Goal: Ask a question

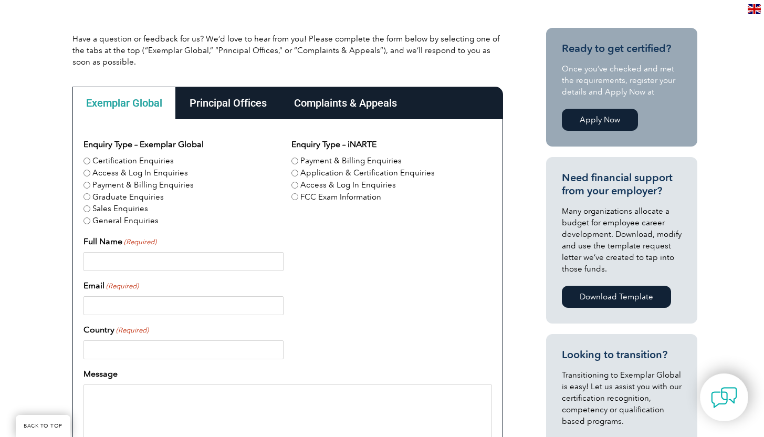
scroll to position [244, 0]
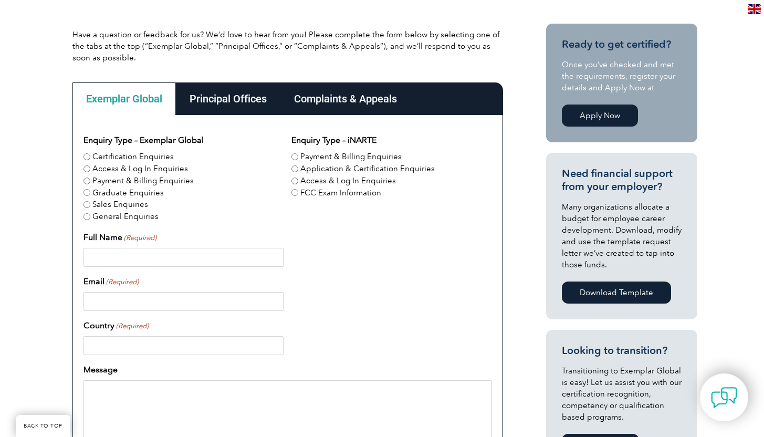
click at [133, 156] on label "Certification Enquiries" at bounding box center [132, 157] width 81 height 12
click at [90, 156] on input "Certification Enquiries" at bounding box center [86, 156] width 7 height 7
radio input "true"
click at [176, 263] on input "Full Name (Required)" at bounding box center [183, 257] width 200 height 19
type input "[PERSON_NAME]"
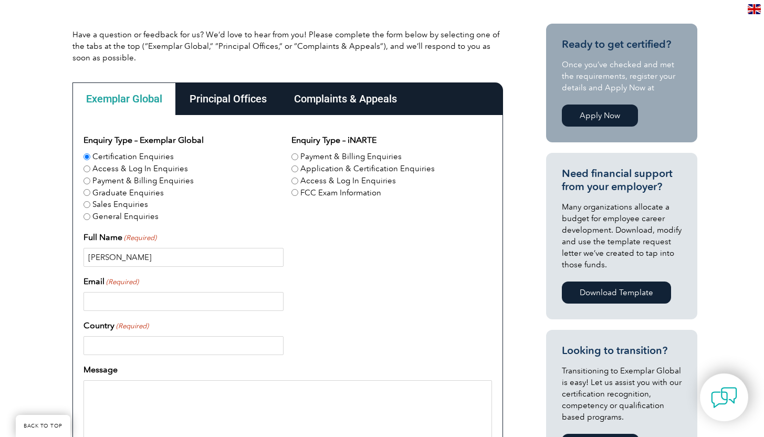
type input "[EMAIL_ADDRESS][DOMAIN_NAME]"
type input "[GEOGRAPHIC_DATA]"
type input "13363394977"
drag, startPoint x: 191, startPoint y: 307, endPoint x: 29, endPoint y: 286, distance: 163.1
click at [29, 286] on div "Have a question or feedback for us? We’d love to hear from you! Please complete…" at bounding box center [382, 343] width 764 height 702
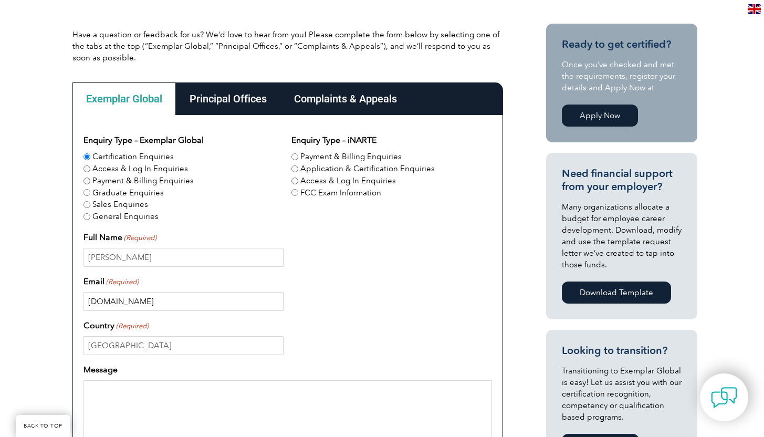
type input "[DOMAIN_NAME]"
click at [296, 168] on input "Application & Certification Enquiries" at bounding box center [294, 168] width 7 height 7
radio input "true"
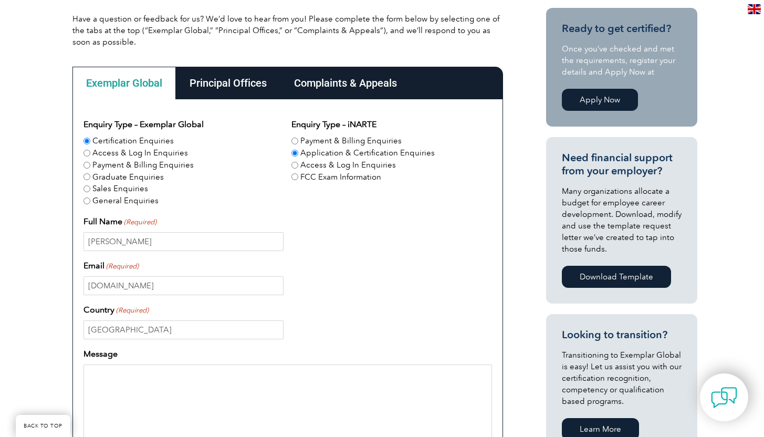
scroll to position [260, 0]
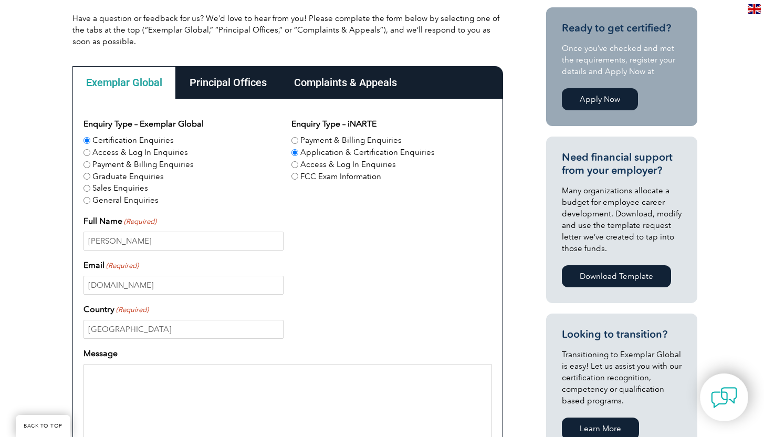
click at [296, 155] on input "Application & Certification Enquiries" at bounding box center [294, 152] width 7 height 7
click at [278, 142] on div "Certification Enquiries" at bounding box center [183, 140] width 200 height 12
click at [250, 160] on div "Payment & Billing Enquiries" at bounding box center [183, 165] width 200 height 12
click at [145, 385] on textarea "Message" at bounding box center [287, 414] width 408 height 101
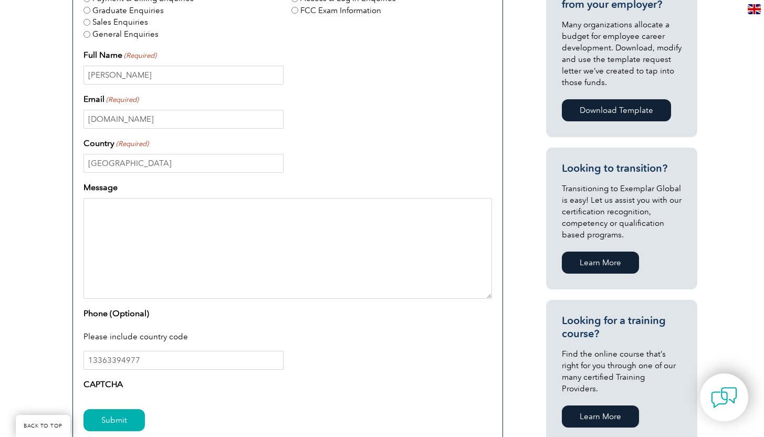
scroll to position [427, 0]
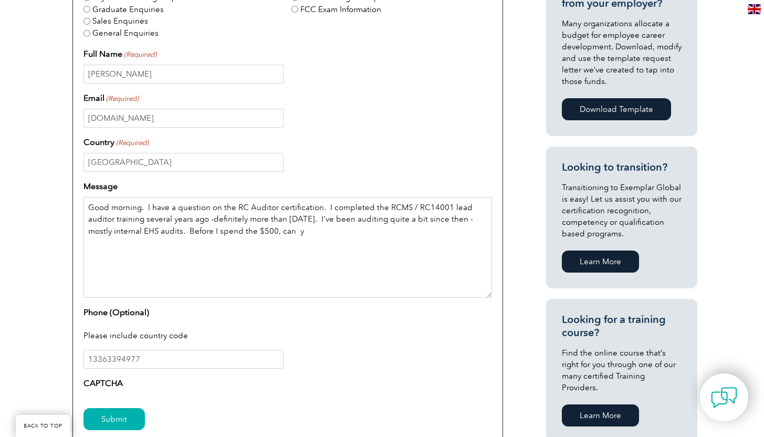
click at [407, 285] on textarea "Good morning. I have a question on the RC Auditor certification. I completed th…" at bounding box center [287, 247] width 408 height 101
type textarea "Good morning. I have a question on the RC Auditor certification. I completed th…"
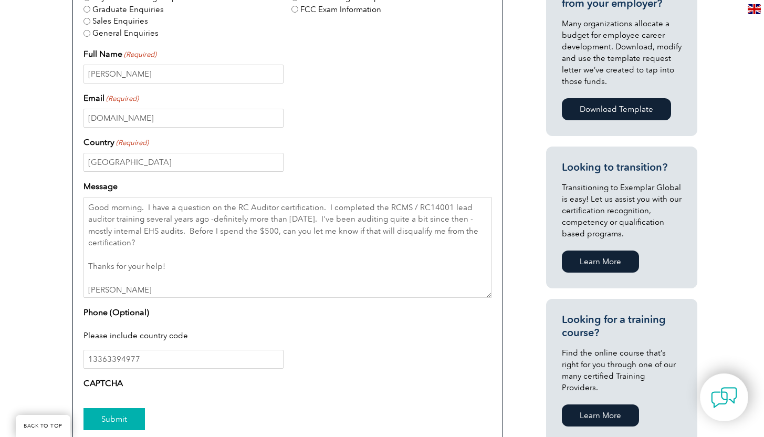
click at [116, 419] on input "Submit" at bounding box center [113, 419] width 61 height 22
click at [105, 415] on input "Submit" at bounding box center [113, 419] width 61 height 22
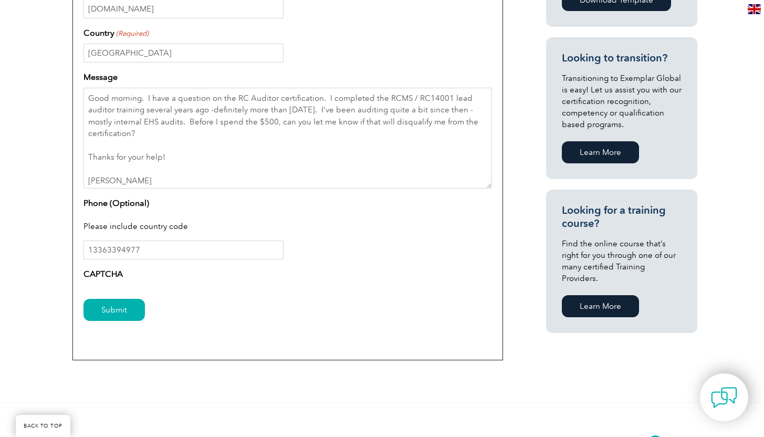
scroll to position [545, 0]
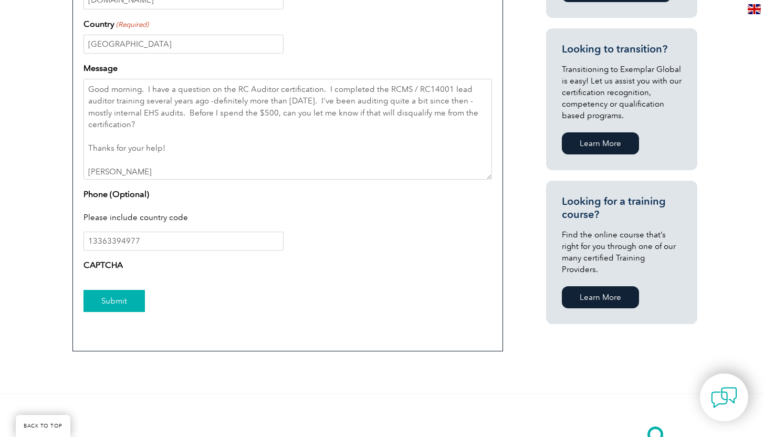
click at [108, 297] on input "Submit" at bounding box center [113, 301] width 61 height 22
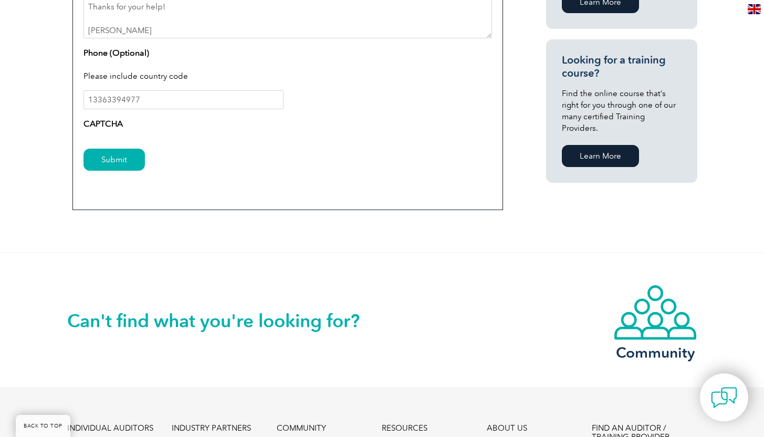
scroll to position [590, 0]
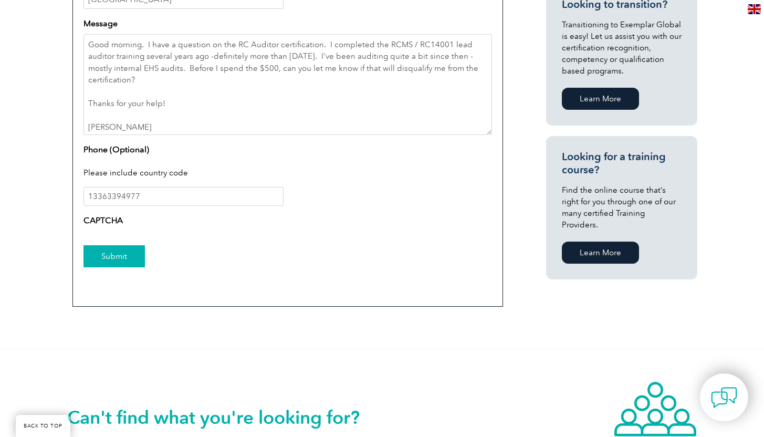
click at [110, 256] on input "Submit" at bounding box center [113, 256] width 61 height 22
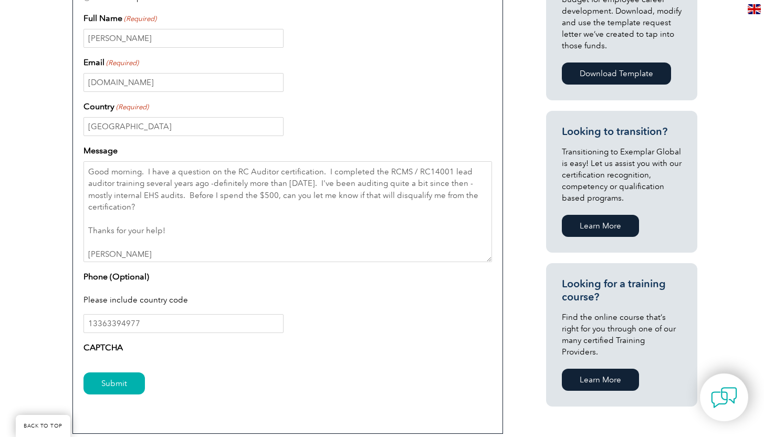
scroll to position [465, 0]
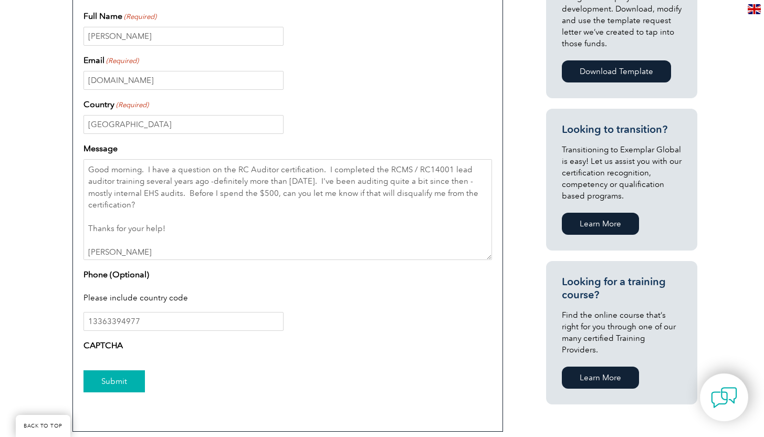
click at [117, 391] on input "Submit" at bounding box center [113, 381] width 61 height 22
click at [119, 385] on input "Submit" at bounding box center [113, 381] width 61 height 22
click at [115, 383] on input "Submit" at bounding box center [113, 381] width 61 height 22
click at [101, 380] on input "Submit" at bounding box center [113, 381] width 61 height 22
click at [403, 436] on div "Exemplar Global Principal Offices Complaints & Appeals Exemplar Global Enquiry …" at bounding box center [287, 146] width 441 height 581
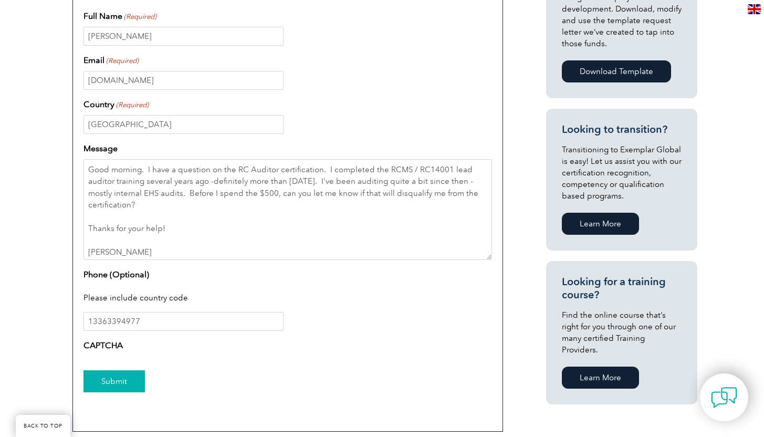
click at [122, 382] on input "Submit" at bounding box center [113, 381] width 61 height 22
click at [118, 344] on label "CAPTCHA" at bounding box center [102, 345] width 39 height 13
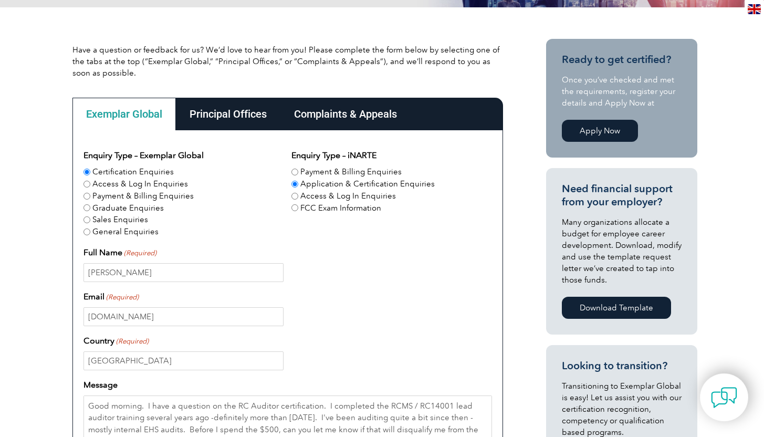
scroll to position [0, 0]
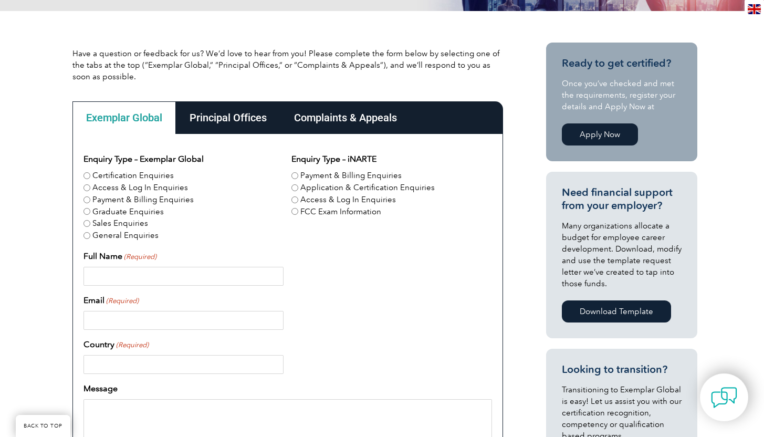
scroll to position [229, 0]
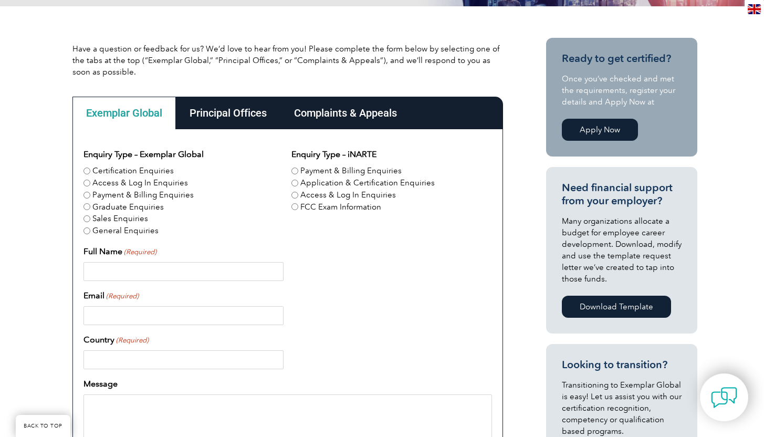
click at [88, 174] on input "Certification Enquiries" at bounding box center [86, 170] width 7 height 7
radio input "true"
click at [144, 273] on input "Full Name (Required)" at bounding box center [183, 271] width 200 height 19
type input "[PERSON_NAME]"
type input "[EMAIL_ADDRESS][DOMAIN_NAME]"
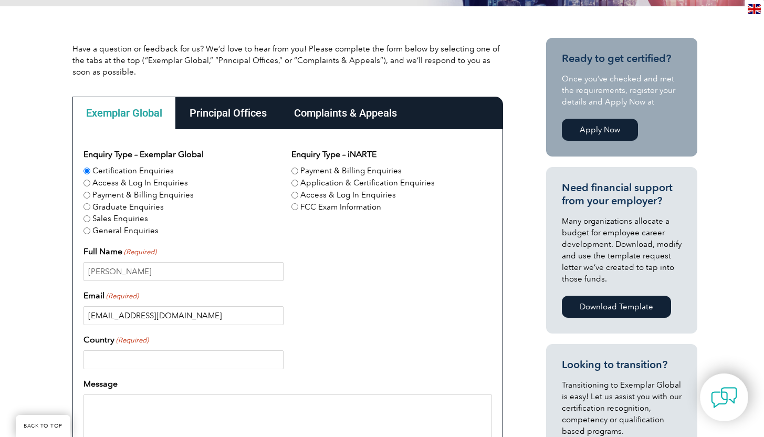
type input "[GEOGRAPHIC_DATA]"
type input "13363394977"
drag, startPoint x: 198, startPoint y: 319, endPoint x: 48, endPoint y: 301, distance: 151.3
click at [48, 301] on div "Have a question or feedback for us? We’d love to hear from you! Please complete…" at bounding box center [382, 357] width 764 height 702
type input "[DOMAIN_NAME]"
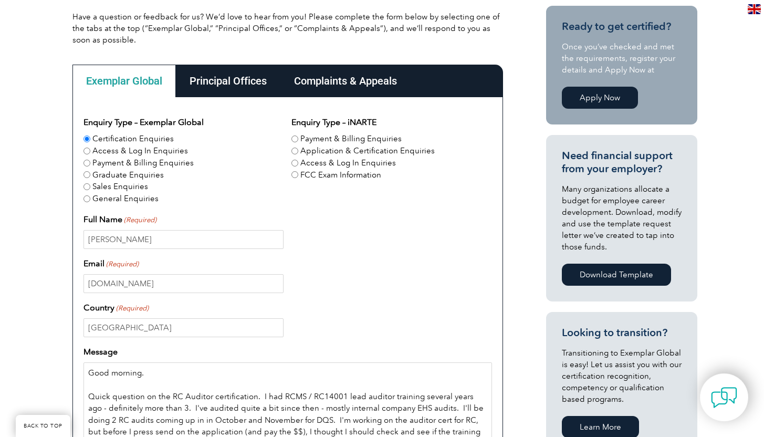
scroll to position [274, 0]
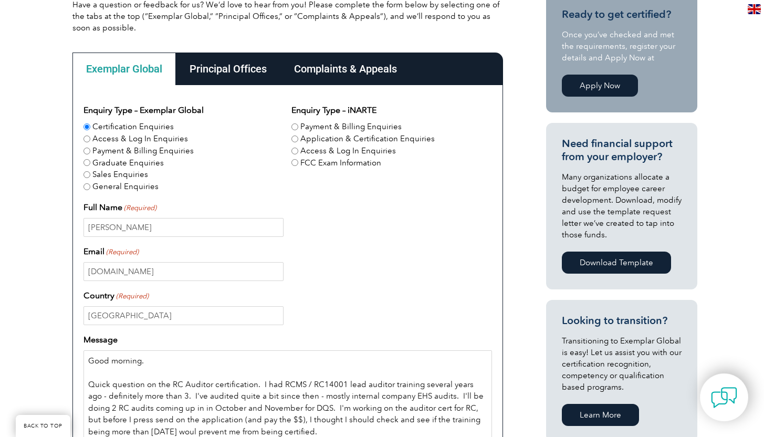
click at [188, 401] on textarea "Good morning. Quick question on the RC Auditor certification. I had RCMS / RC14…" at bounding box center [287, 400] width 408 height 101
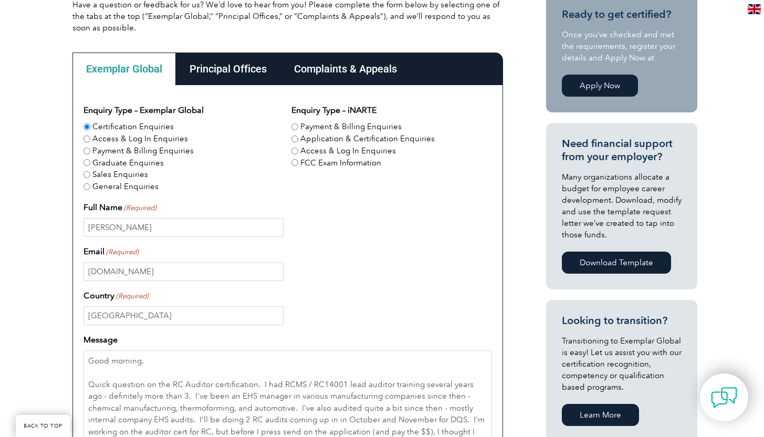
click at [445, 220] on div "[PERSON_NAME]" at bounding box center [287, 227] width 408 height 19
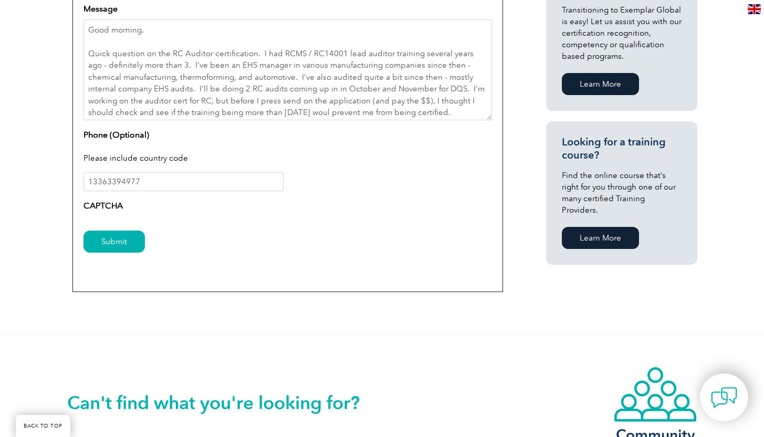
scroll to position [603, 0]
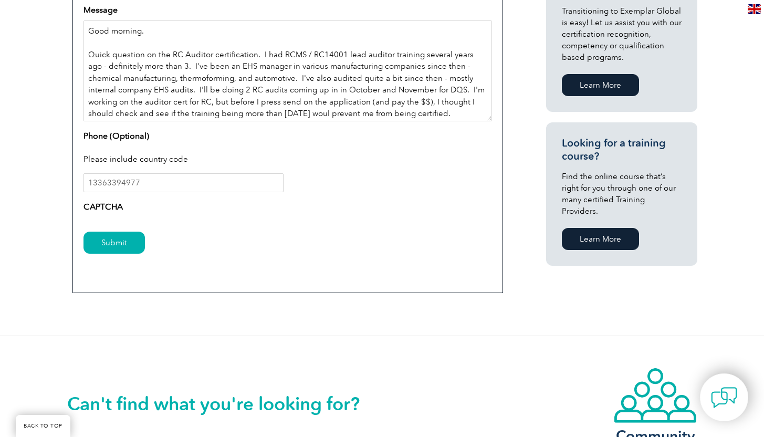
click at [468, 111] on textarea "Good morning. Quick question on the RC Auditor certification. I had RCMS / RC14…" at bounding box center [287, 70] width 408 height 101
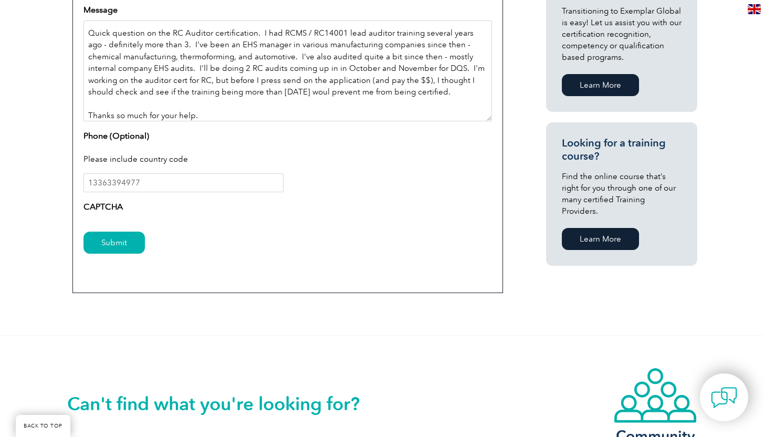
scroll to position [33, 0]
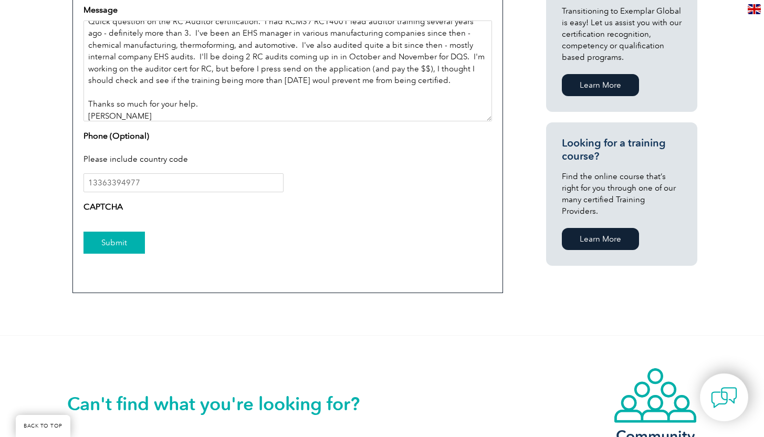
type textarea "Good morning. Quick question on the RC Auditor certification. I had RCMS / RC14…"
click at [101, 243] on input "Submit" at bounding box center [113, 243] width 61 height 22
click at [194, 256] on div "Submit" at bounding box center [287, 244] width 408 height 46
click at [133, 250] on input "Submit" at bounding box center [113, 243] width 61 height 22
click at [130, 242] on input "Submit" at bounding box center [113, 243] width 61 height 22
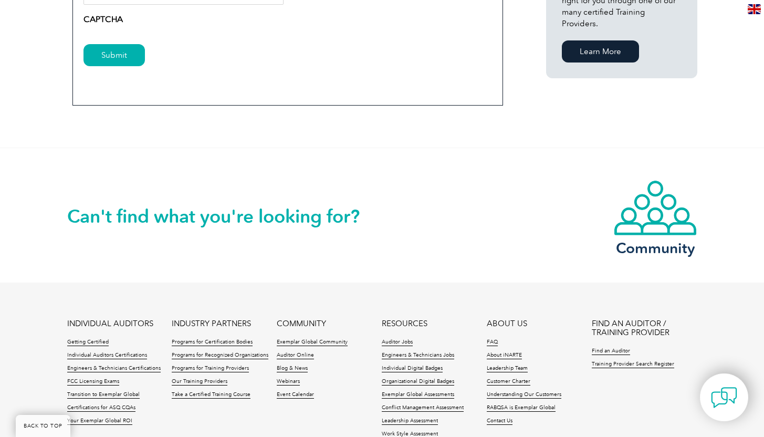
scroll to position [791, 0]
click at [131, 56] on input "Submit" at bounding box center [113, 55] width 61 height 22
click at [124, 51] on input "Submit" at bounding box center [113, 55] width 61 height 22
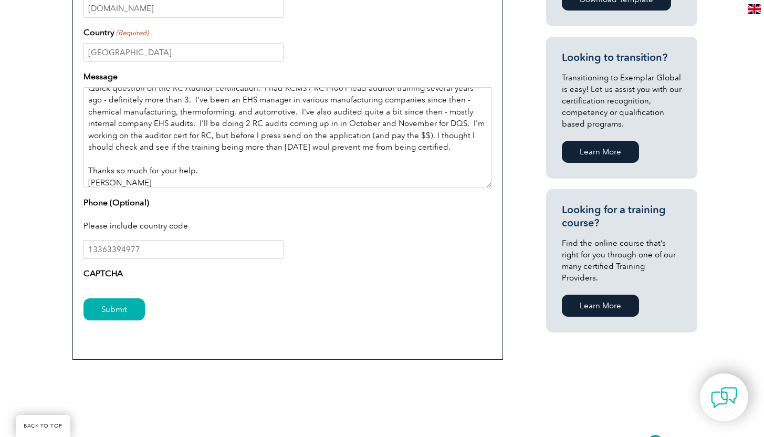
scroll to position [0, 0]
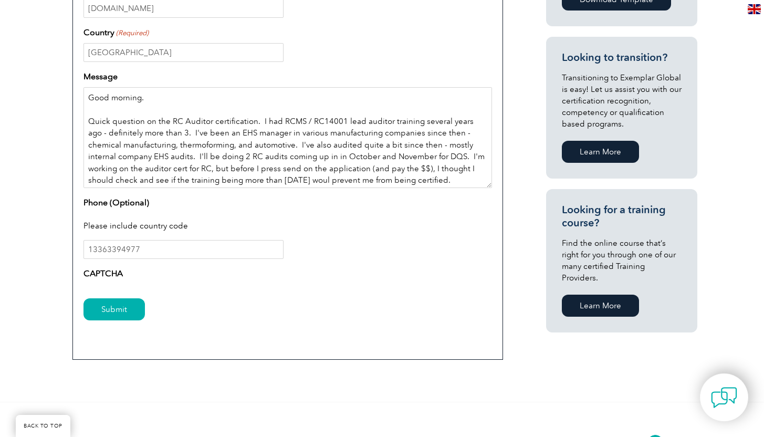
drag, startPoint x: 144, startPoint y: 184, endPoint x: 83, endPoint y: 93, distance: 109.7
click at [83, 93] on textarea "Good morning. Quick question on the RC Auditor certification. I had RCMS / RC14…" at bounding box center [287, 137] width 408 height 101
